Goal: Task Accomplishment & Management: Use online tool/utility

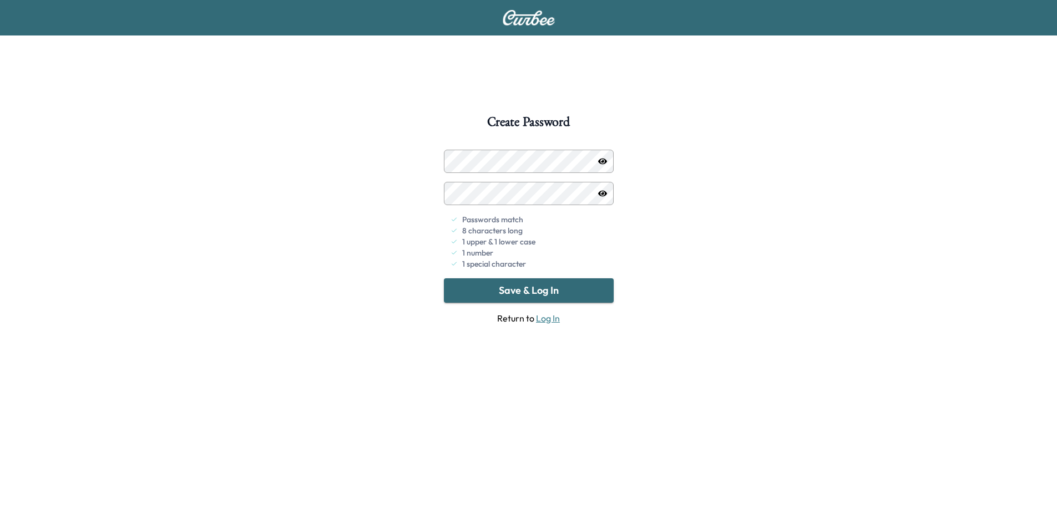
click at [561, 285] on button "Save & Log In" at bounding box center [529, 290] width 170 height 24
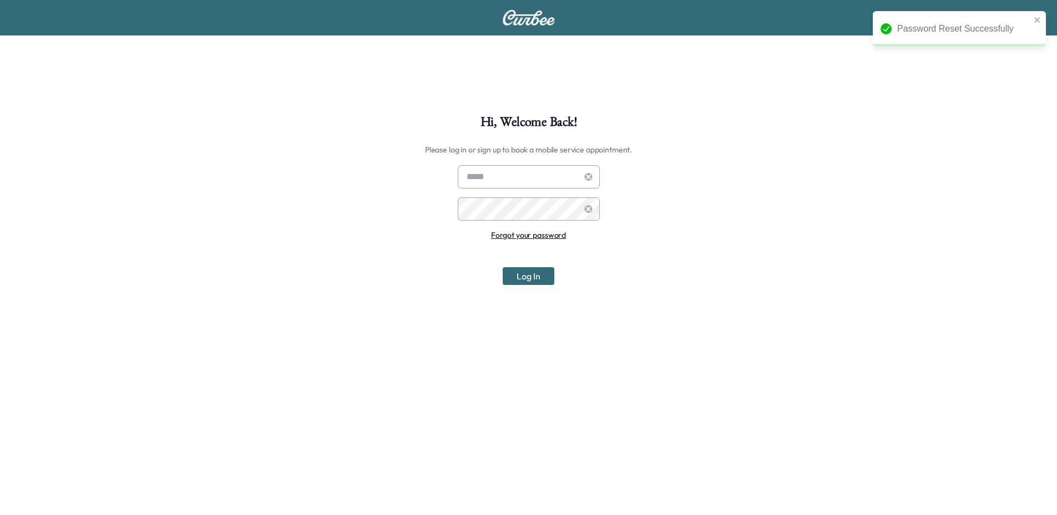
click at [534, 180] on input "text" at bounding box center [529, 176] width 142 height 23
type input "**********"
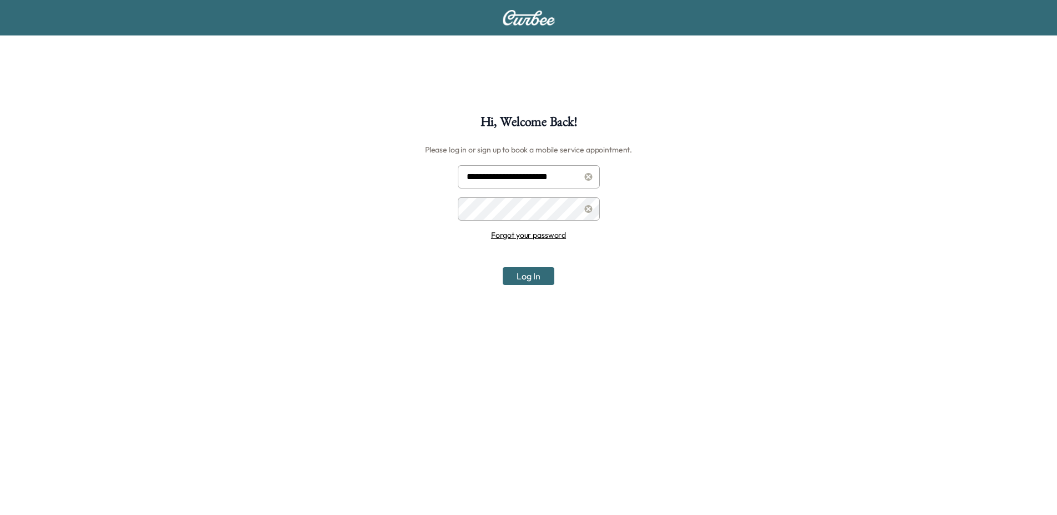
click at [541, 276] on button "Log In" at bounding box center [529, 276] width 52 height 18
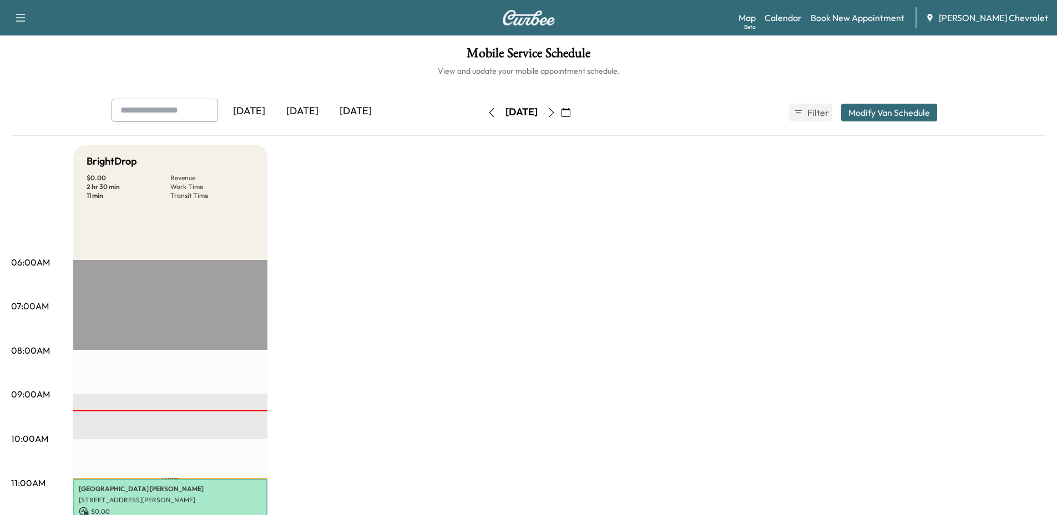
click at [344, 109] on div "[DATE]" at bounding box center [355, 112] width 53 height 26
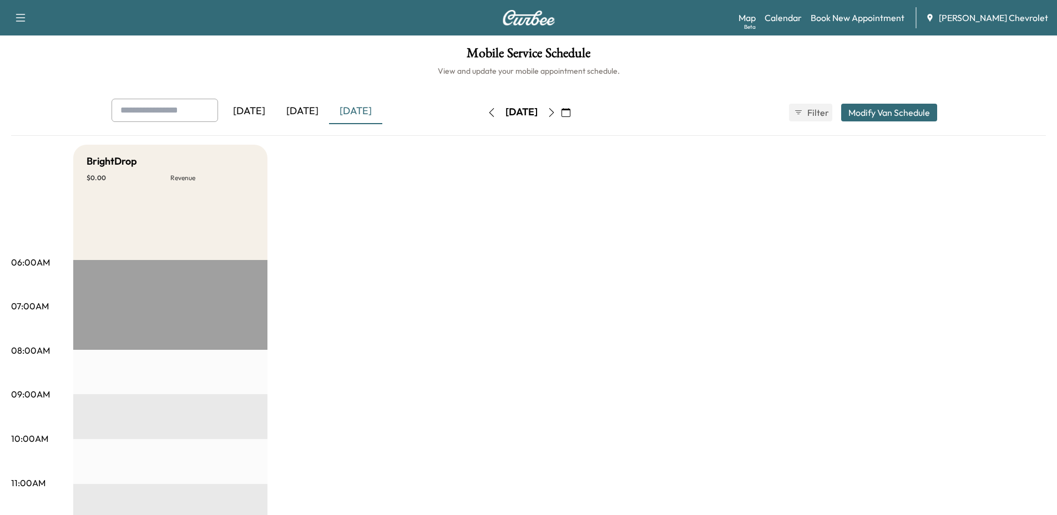
click at [245, 109] on div "[DATE]" at bounding box center [248, 112] width 53 height 26
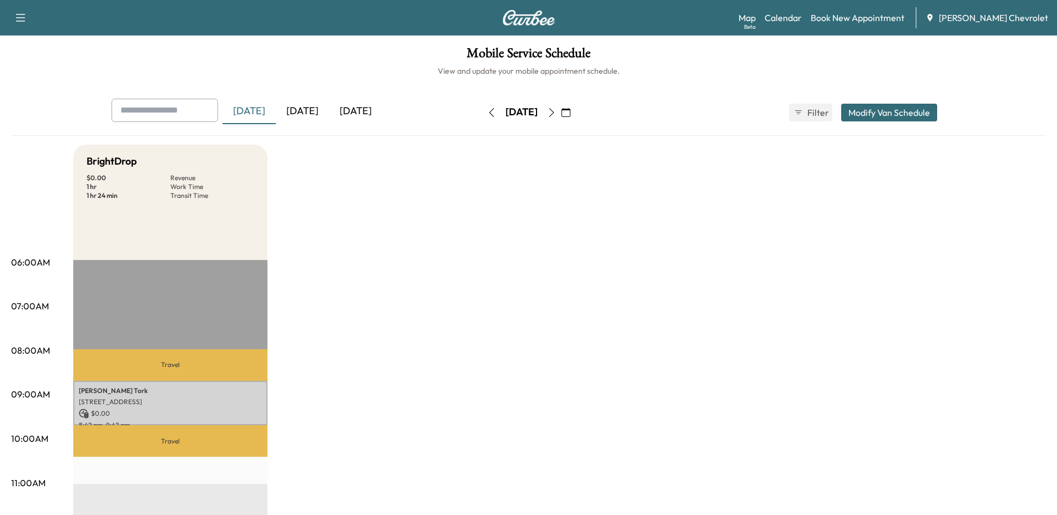
click at [306, 114] on div "[DATE]" at bounding box center [302, 112] width 53 height 26
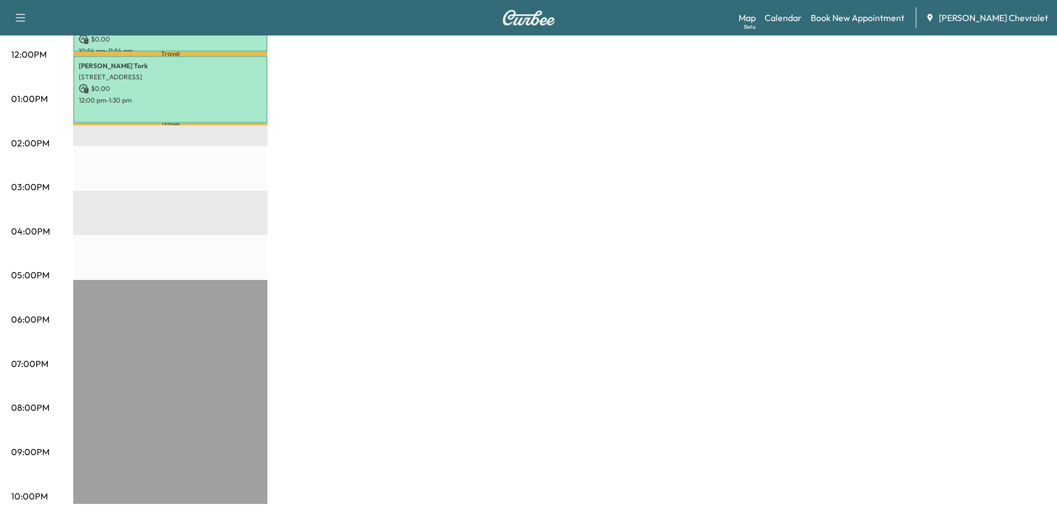
scroll to position [306, 0]
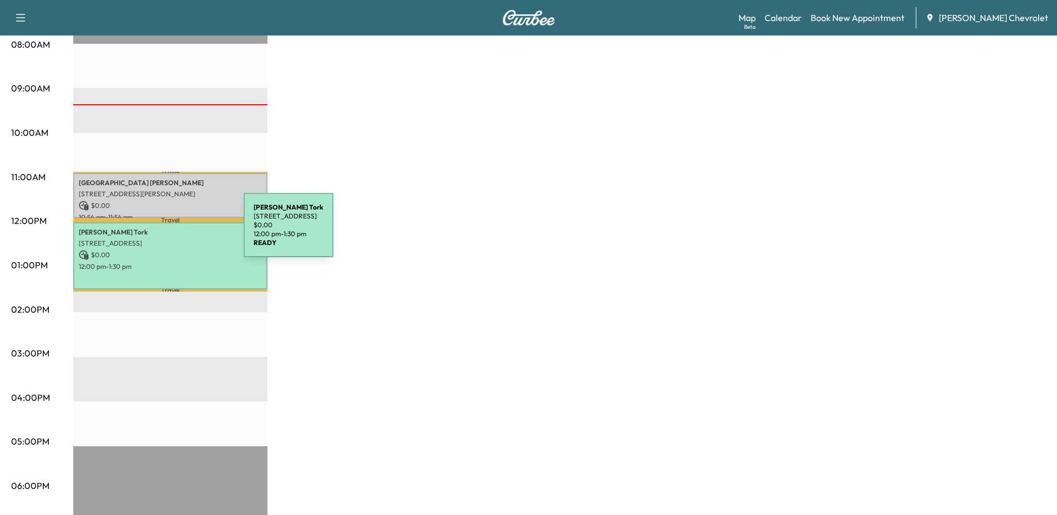
click at [160, 232] on p "[PERSON_NAME]" at bounding box center [170, 232] width 183 height 9
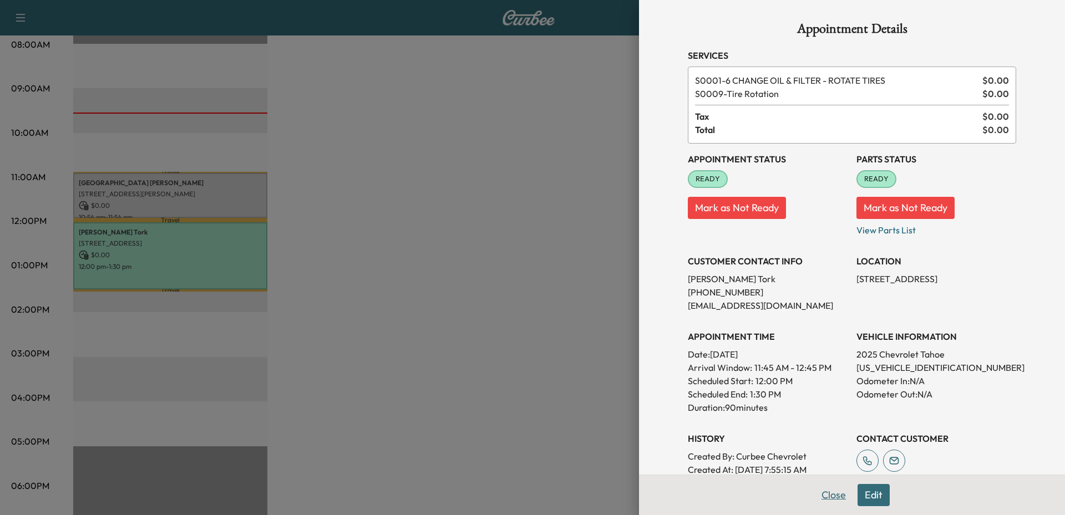
click at [819, 498] on button "Close" at bounding box center [833, 495] width 39 height 22
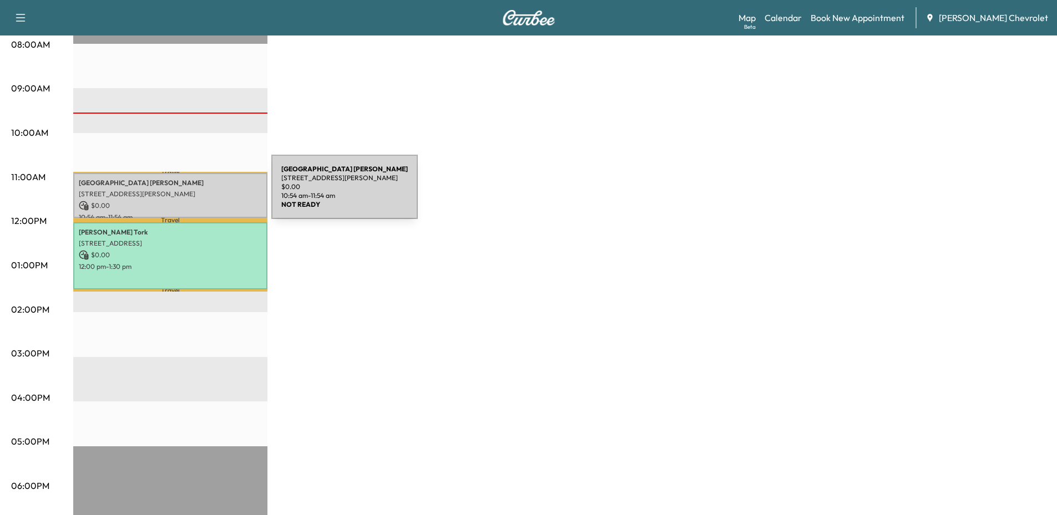
click at [188, 194] on p "[STREET_ADDRESS][PERSON_NAME]" at bounding box center [170, 194] width 183 height 9
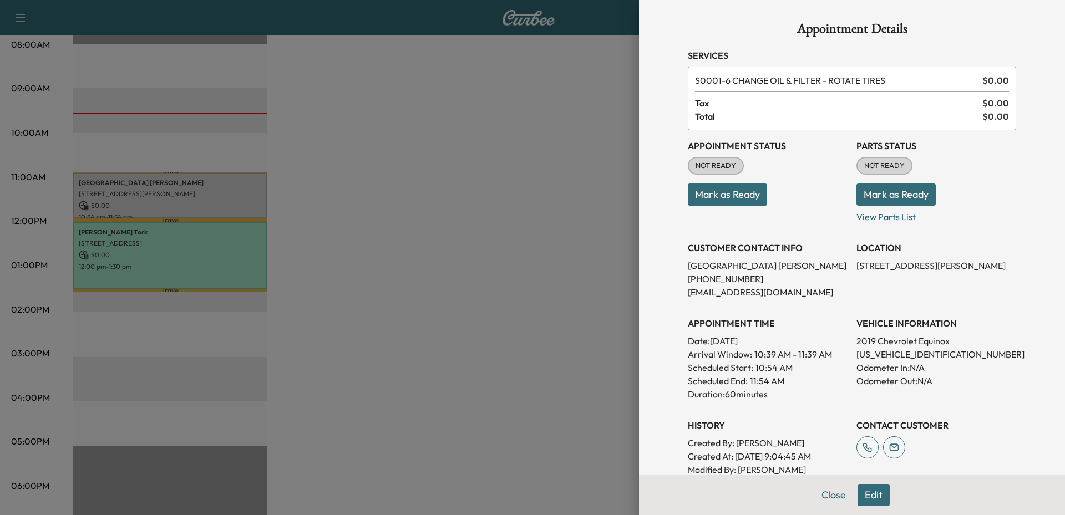
click at [919, 197] on button "Mark as Ready" at bounding box center [896, 195] width 79 height 22
click at [877, 222] on p "View Parts List" at bounding box center [937, 215] width 160 height 18
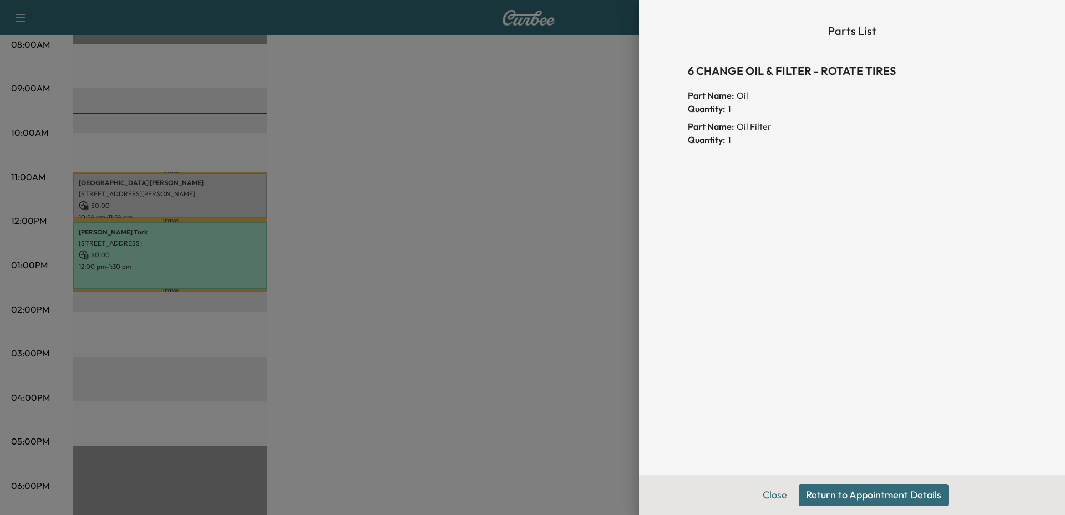
click at [774, 493] on button "Close" at bounding box center [775, 495] width 39 height 22
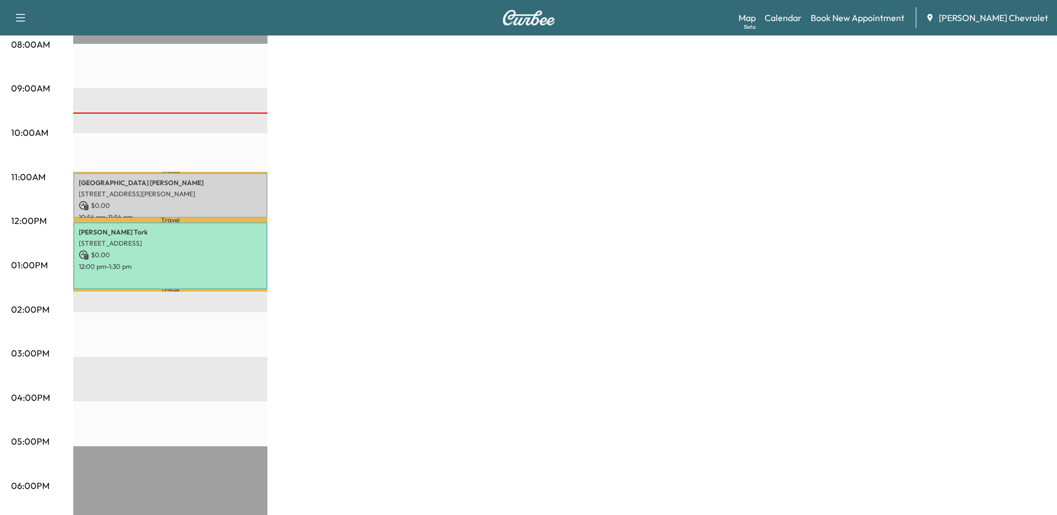
scroll to position [0, 0]
